Goal: Check status: Check status

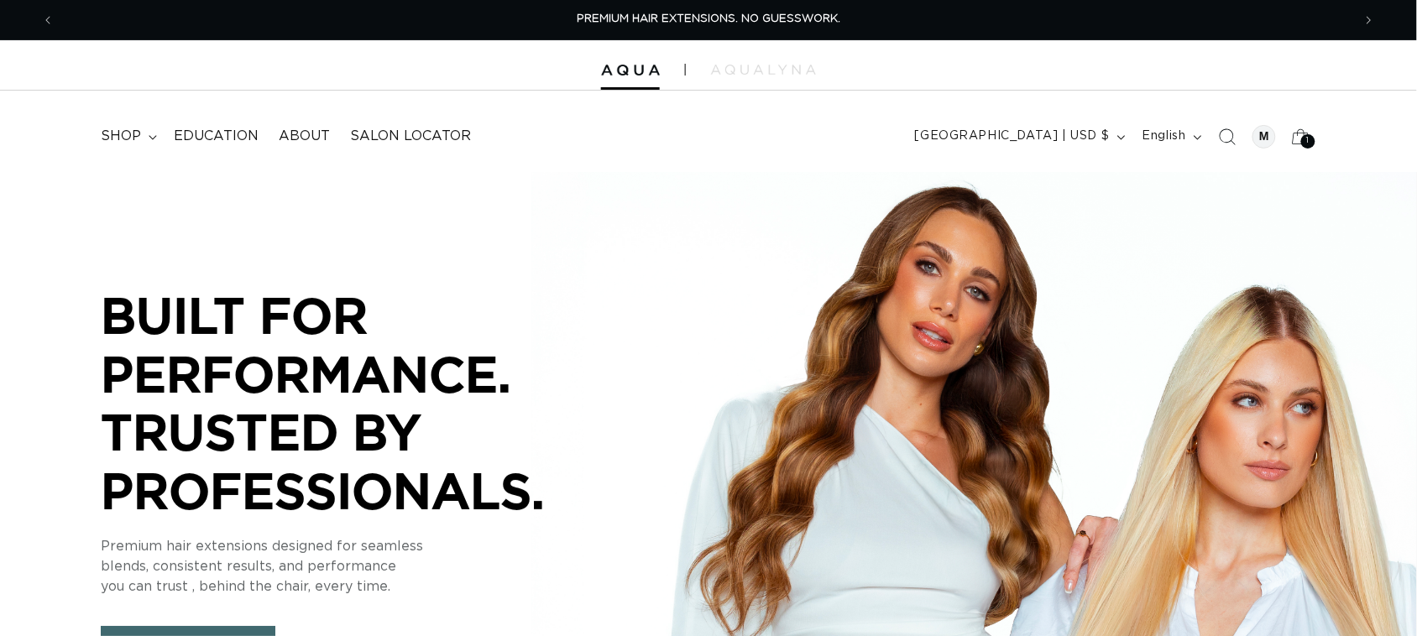
click at [1309, 145] on span "1" at bounding box center [1308, 141] width 3 height 14
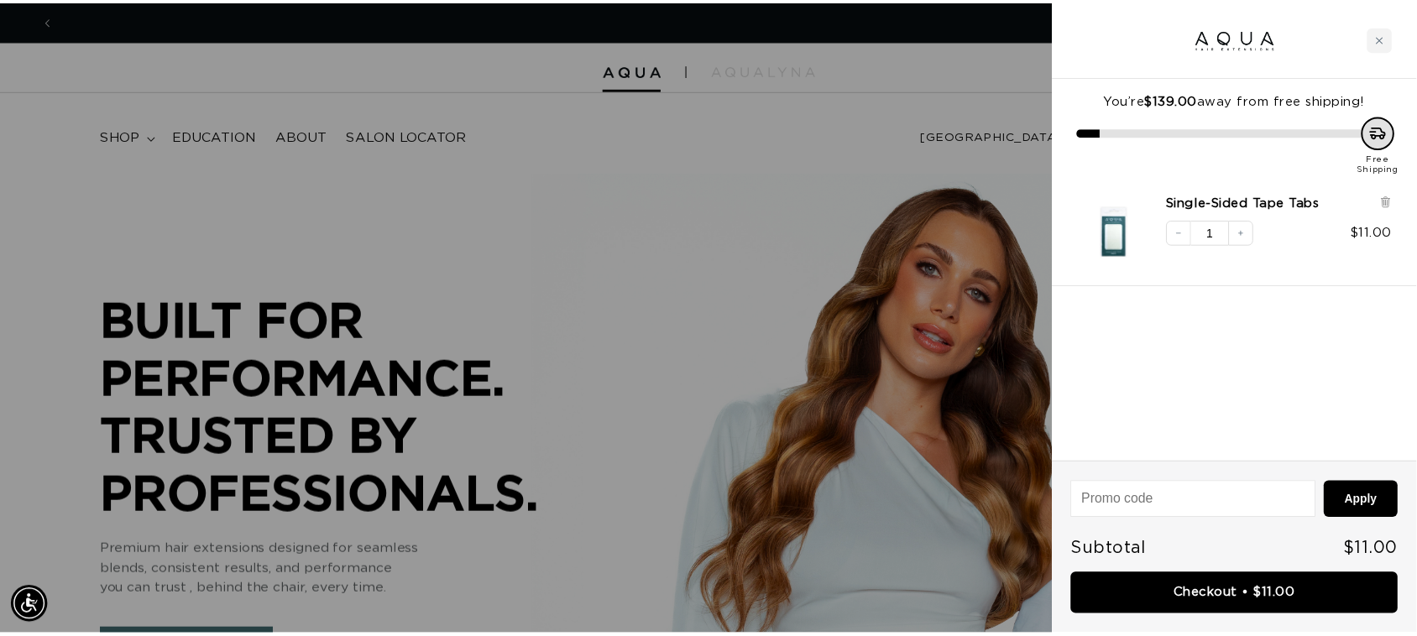
scroll to position [0, 1313]
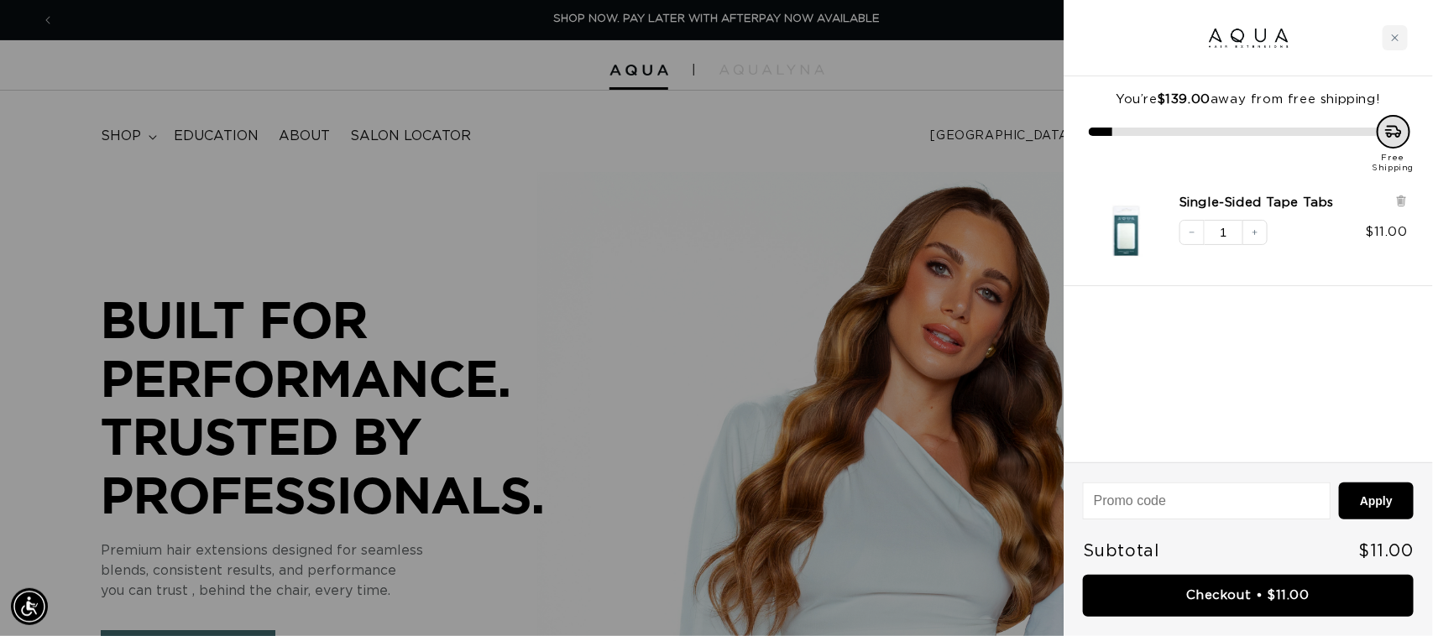
click at [899, 154] on div at bounding box center [716, 318] width 1433 height 636
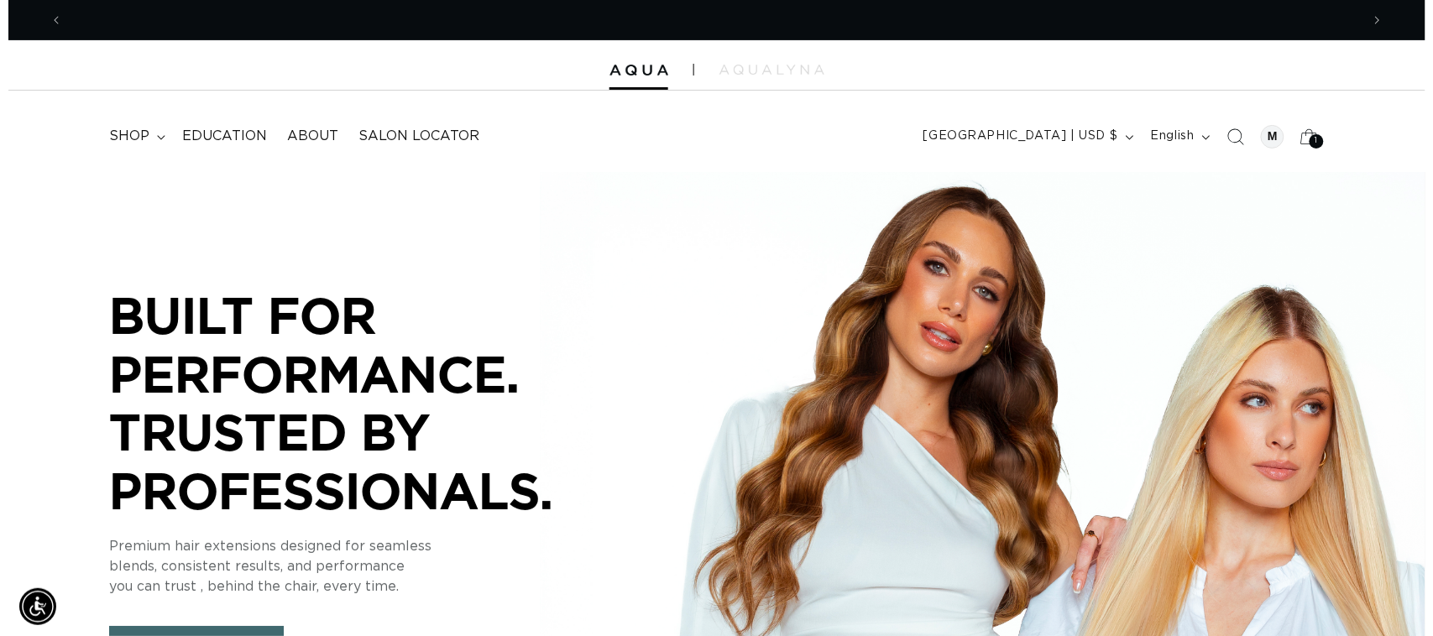
scroll to position [0, 2595]
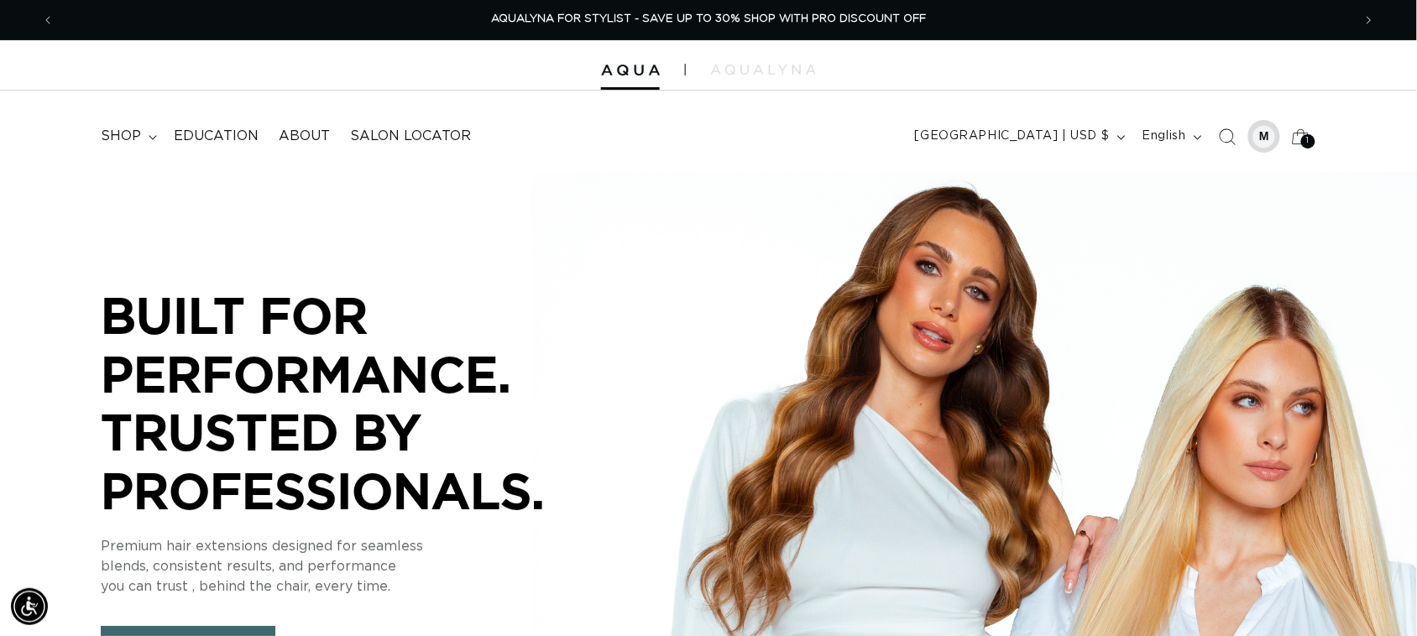
click at [1255, 134] on div at bounding box center [1263, 136] width 23 height 23
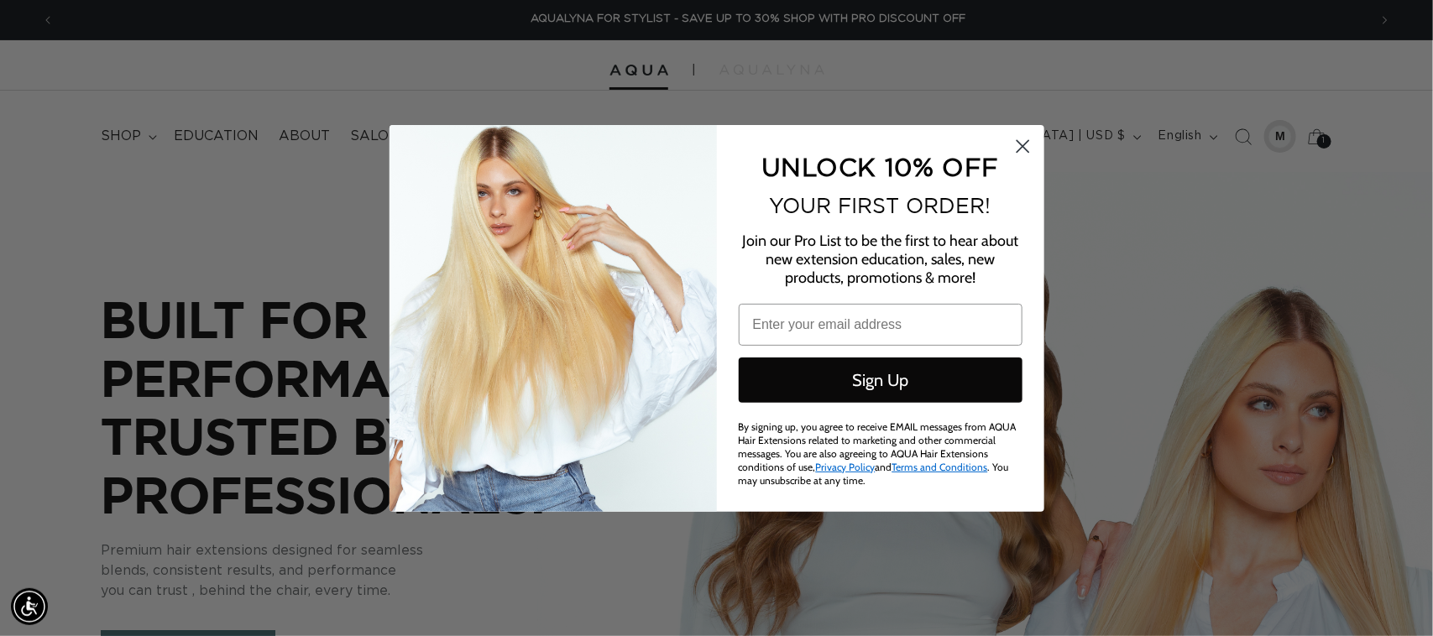
scroll to position [0, 2627]
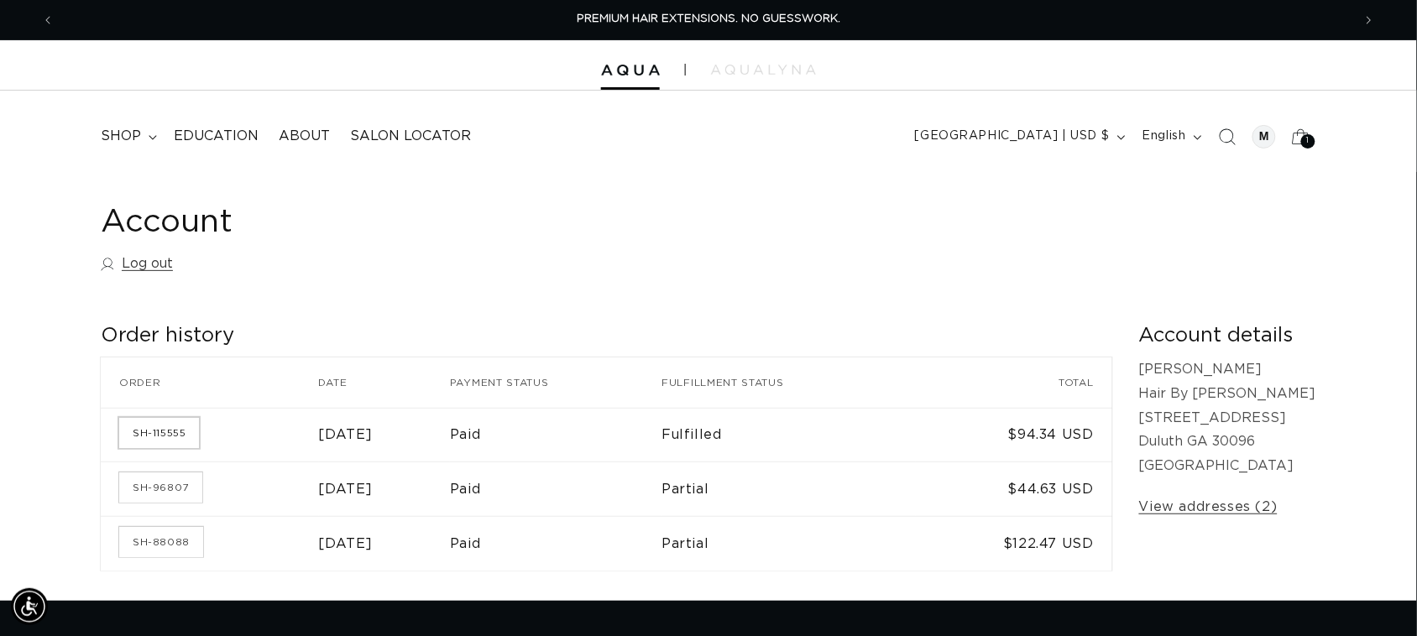
click at [165, 438] on link "SH-115555" at bounding box center [159, 433] width 80 height 30
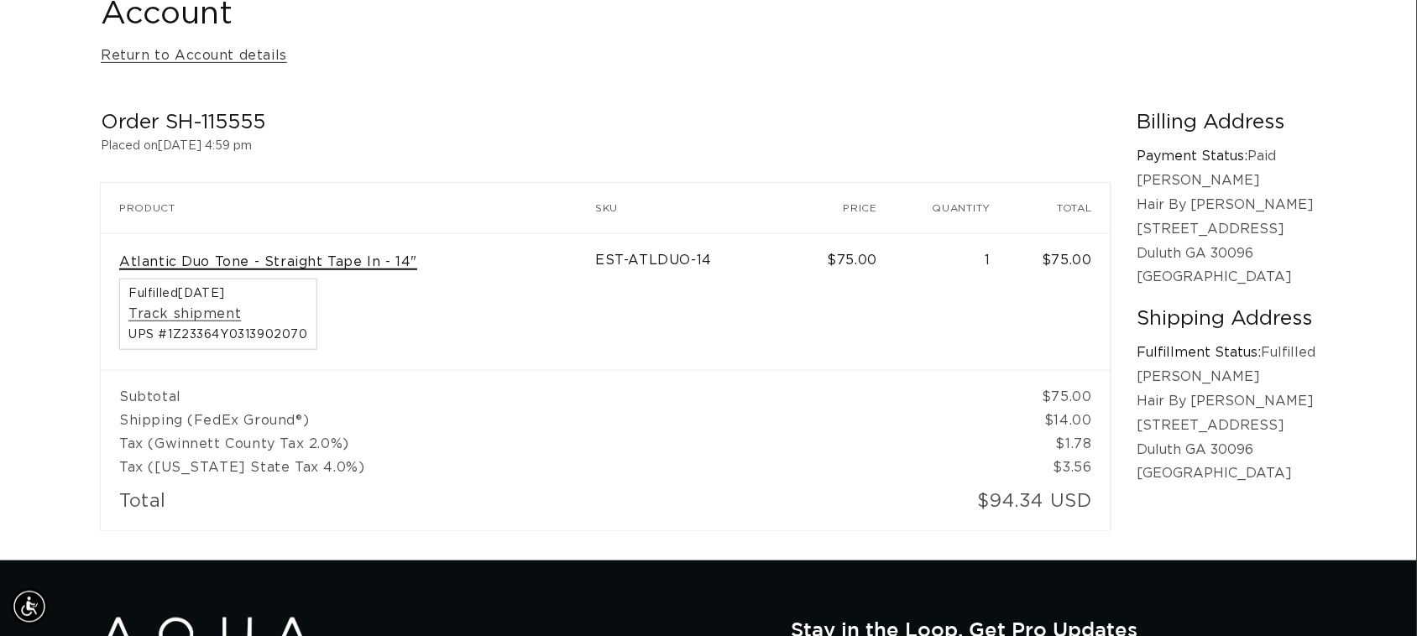
scroll to position [0, 2595]
click at [228, 253] on link "Atlantic Duo Tone - Straight Tape In - 14"" at bounding box center [268, 262] width 298 height 18
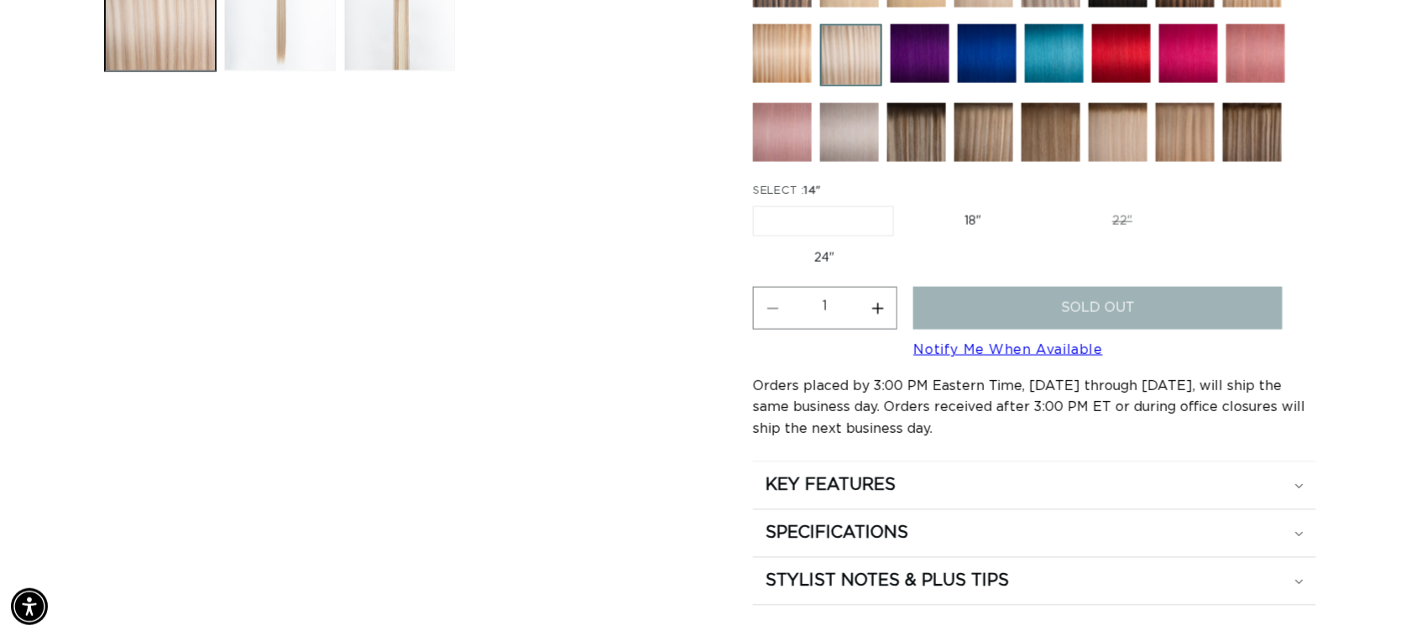
scroll to position [819, 0]
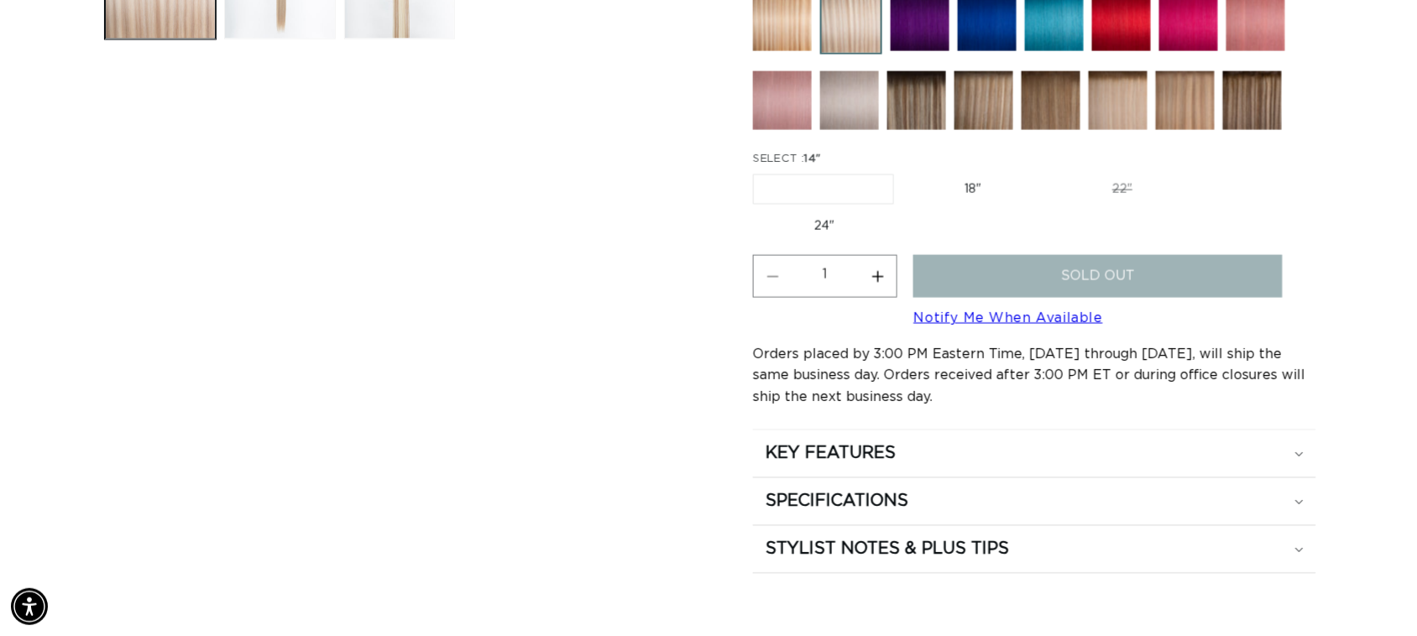
click at [1001, 186] on label "18" Variant sold out or unavailable" at bounding box center [972, 189] width 139 height 29
click at [903, 172] on input "18" Variant sold out or unavailable" at bounding box center [902, 171] width 1 height 1
radio input "true"
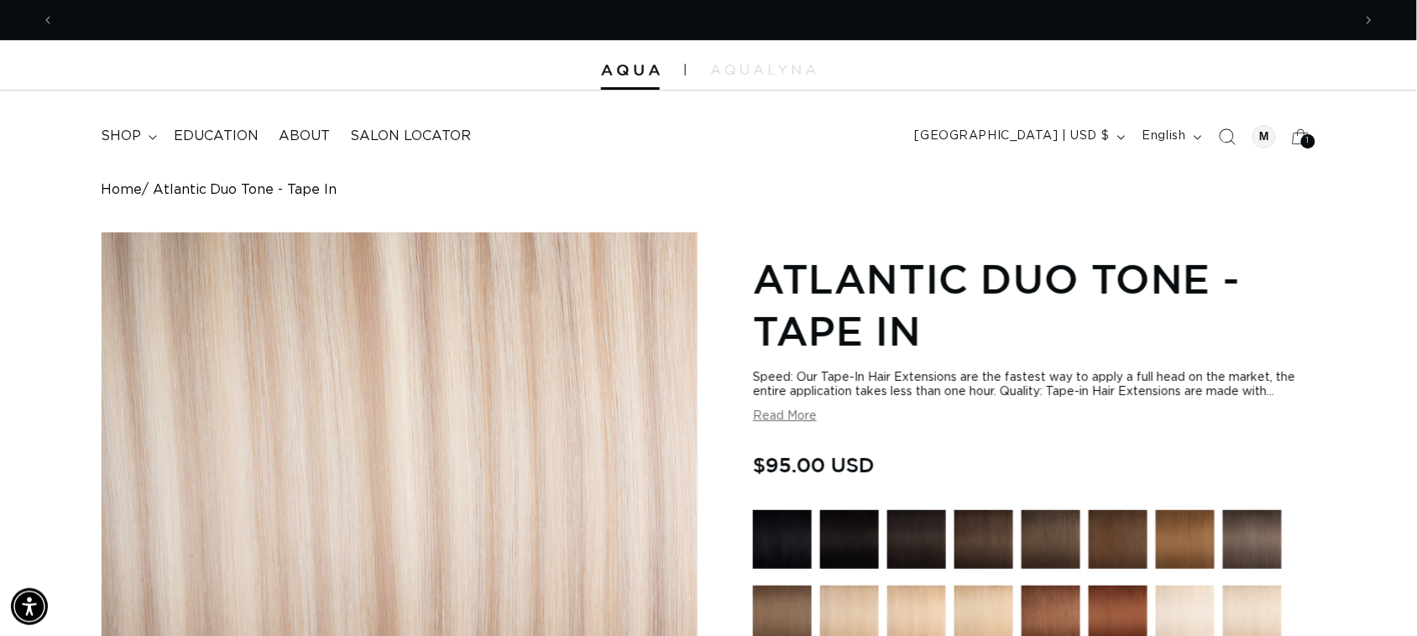
scroll to position [0, 2595]
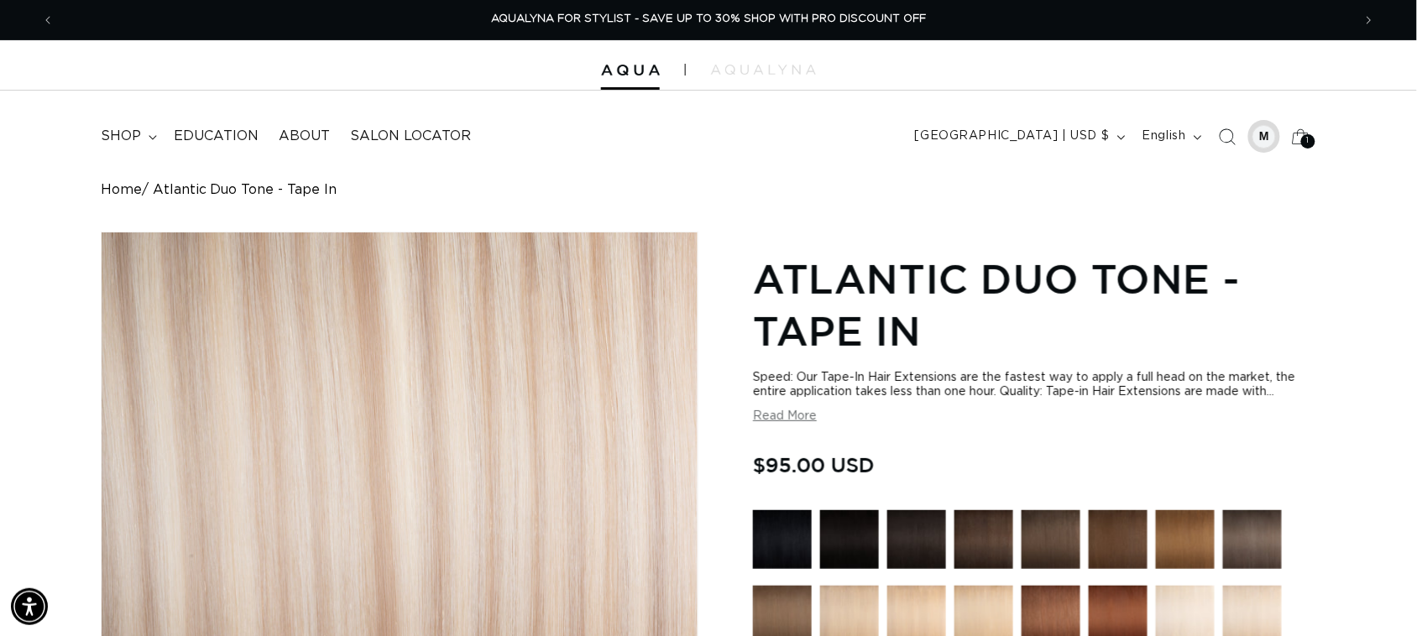
click at [1276, 137] on div at bounding box center [1264, 136] width 33 height 33
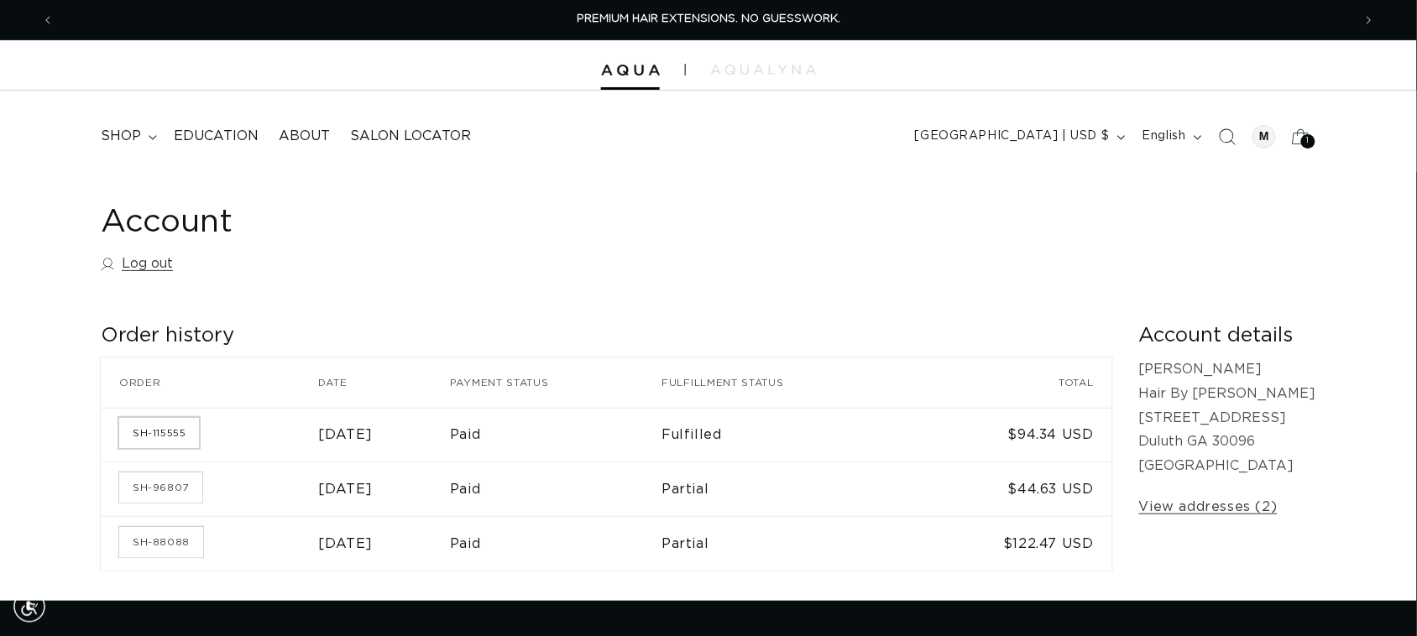
click at [169, 429] on link "SH-115555" at bounding box center [159, 433] width 80 height 30
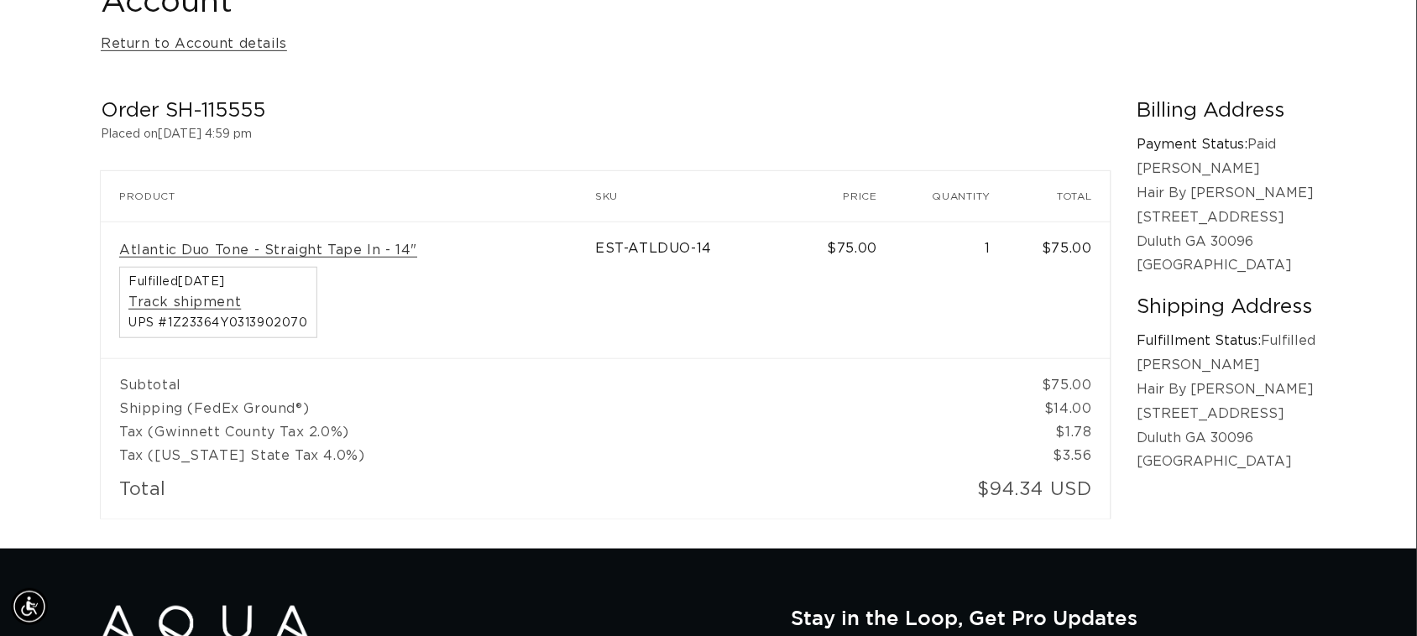
scroll to position [0, 1297]
click at [697, 425] on td "Tax (Gwinnett County Tax 2.0%)" at bounding box center [555, 431] width 908 height 23
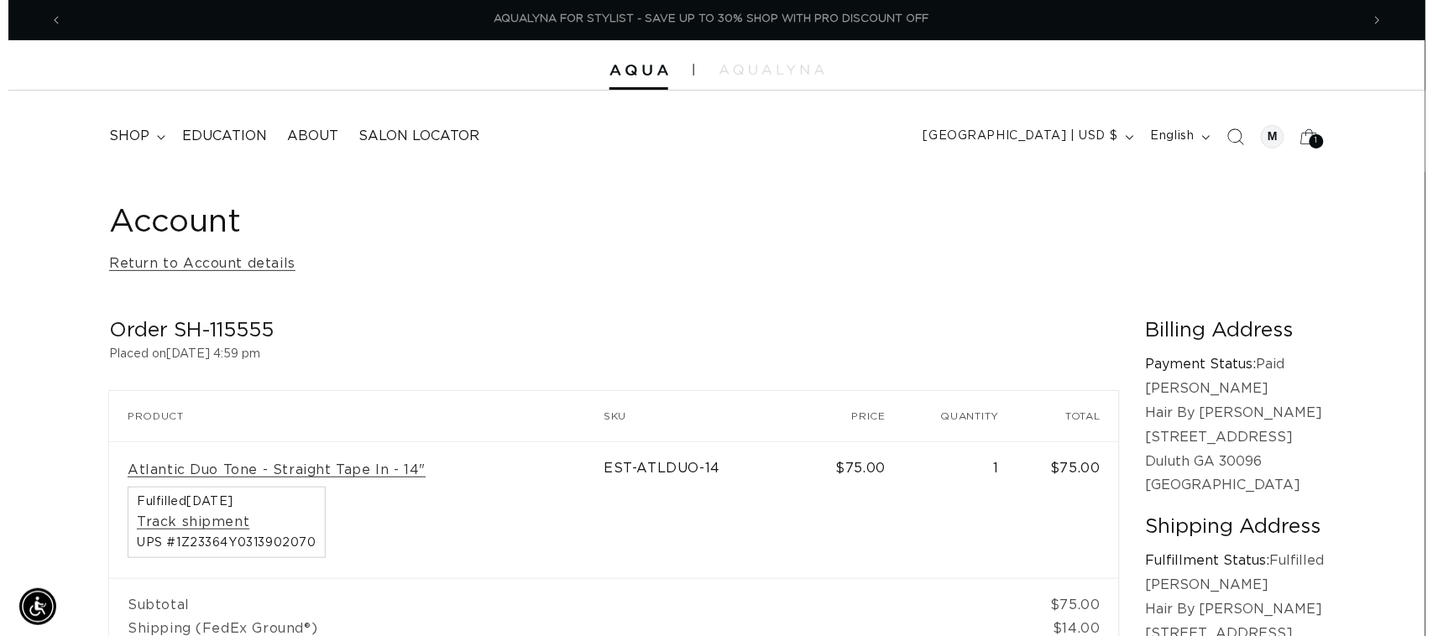
scroll to position [0, 0]
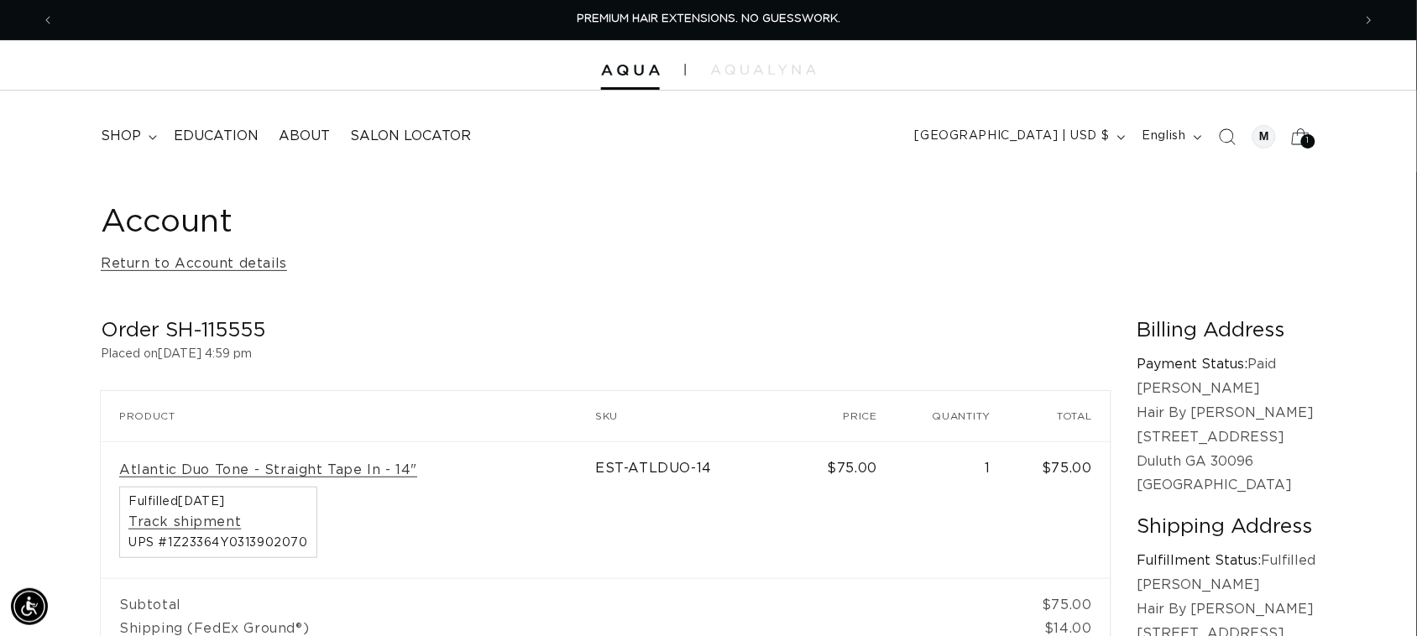
click at [1309, 141] on span "1" at bounding box center [1308, 141] width 3 height 14
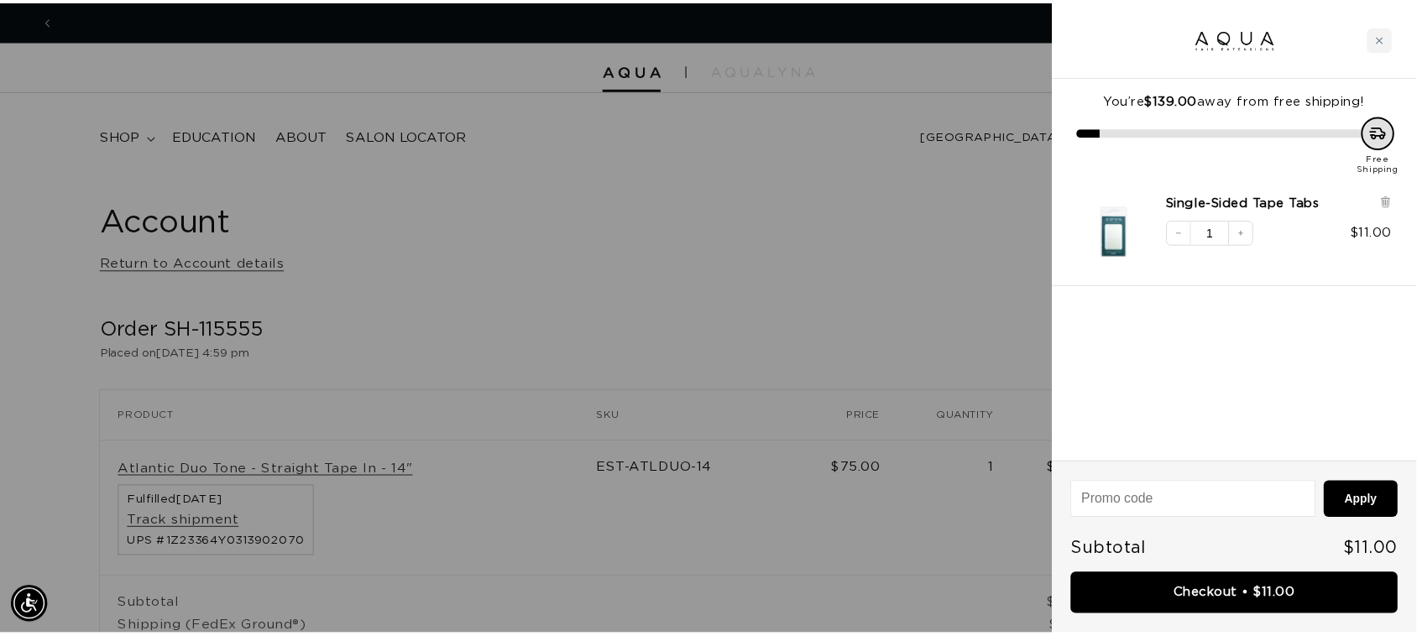
scroll to position [0, 1313]
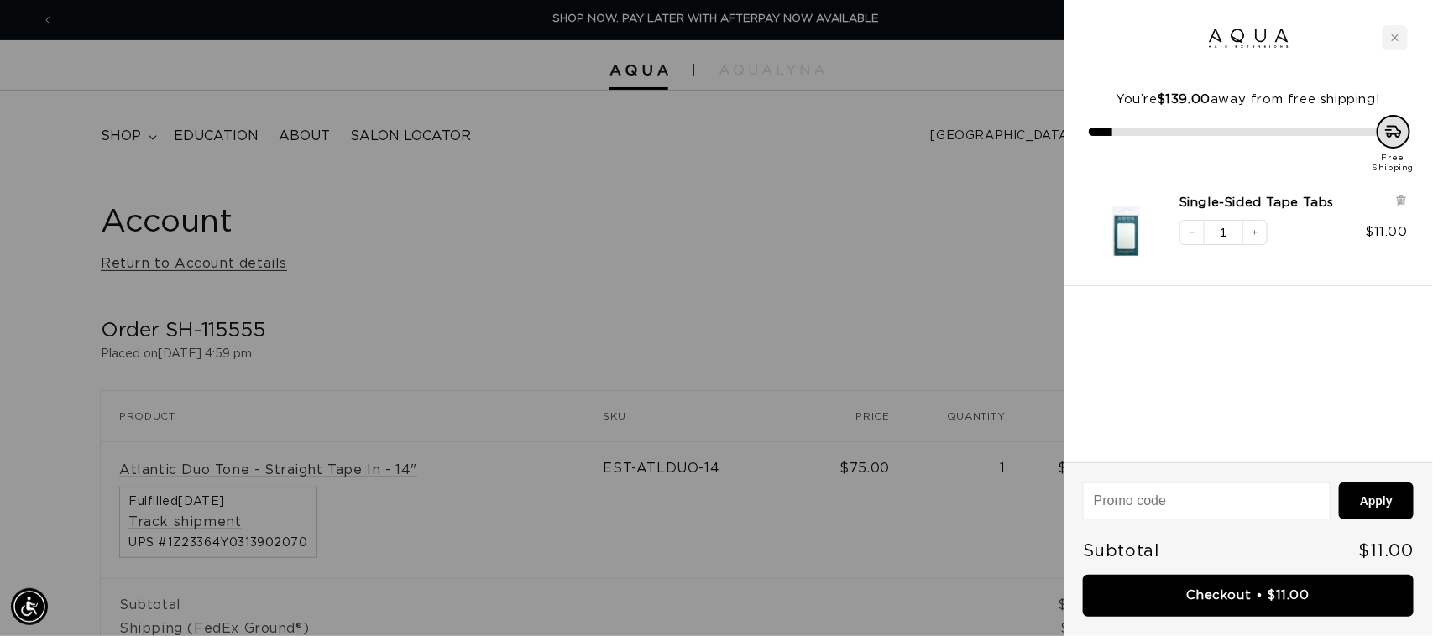
click at [924, 140] on div at bounding box center [716, 318] width 1433 height 636
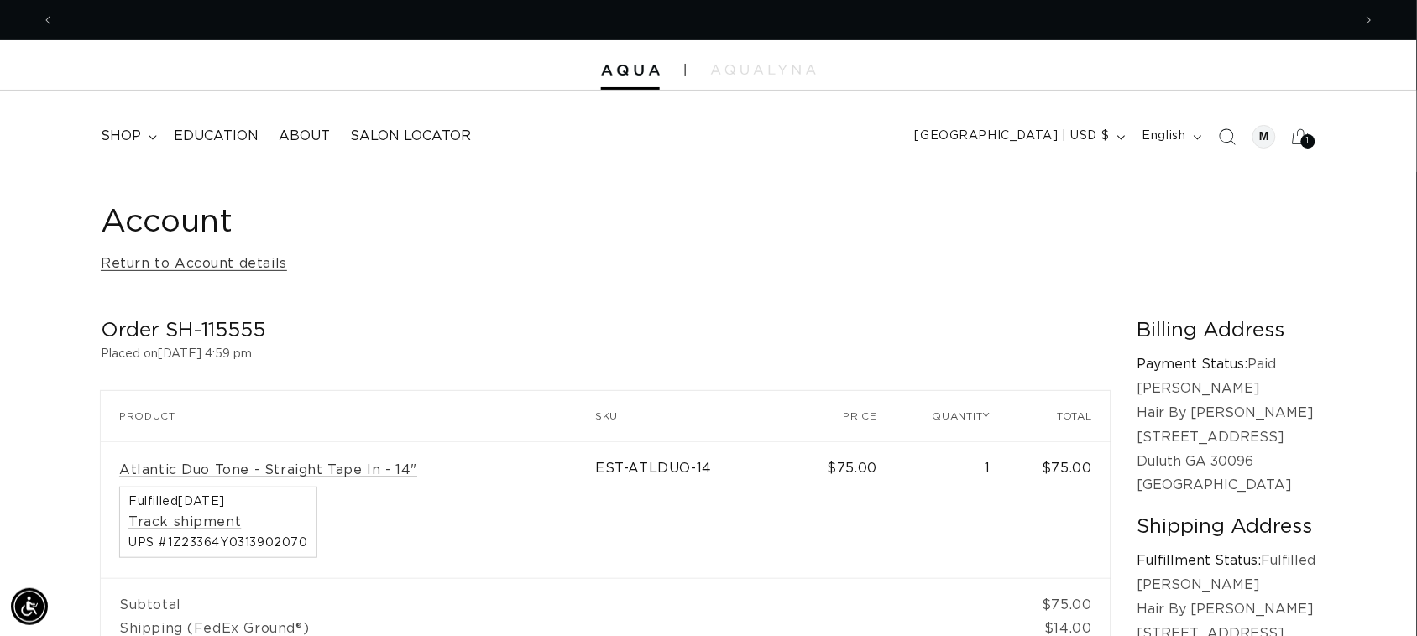
scroll to position [0, 2595]
